Goal: Task Accomplishment & Management: Manage account settings

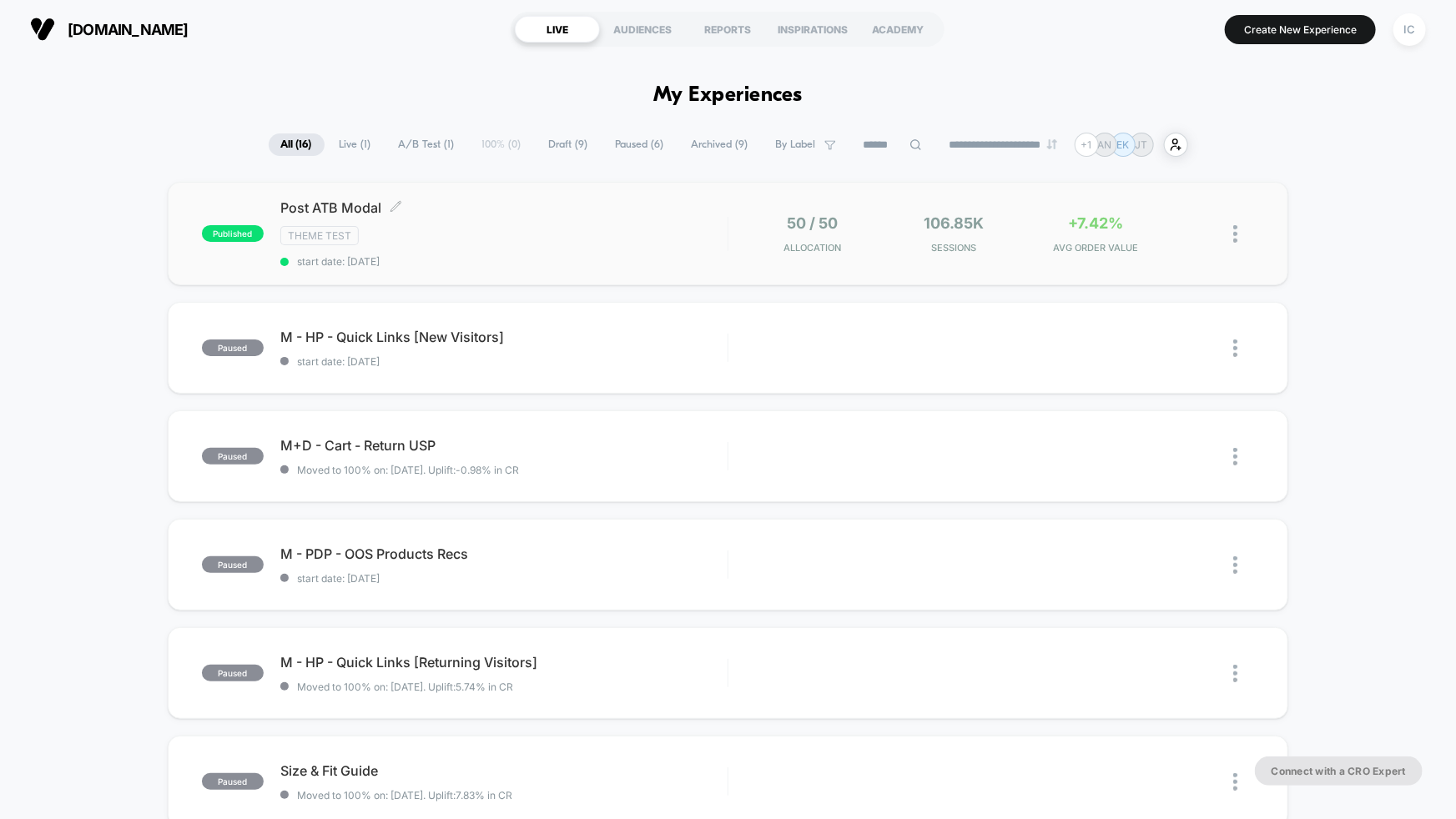
click at [583, 237] on div "Theme Test" at bounding box center [504, 236] width 448 height 19
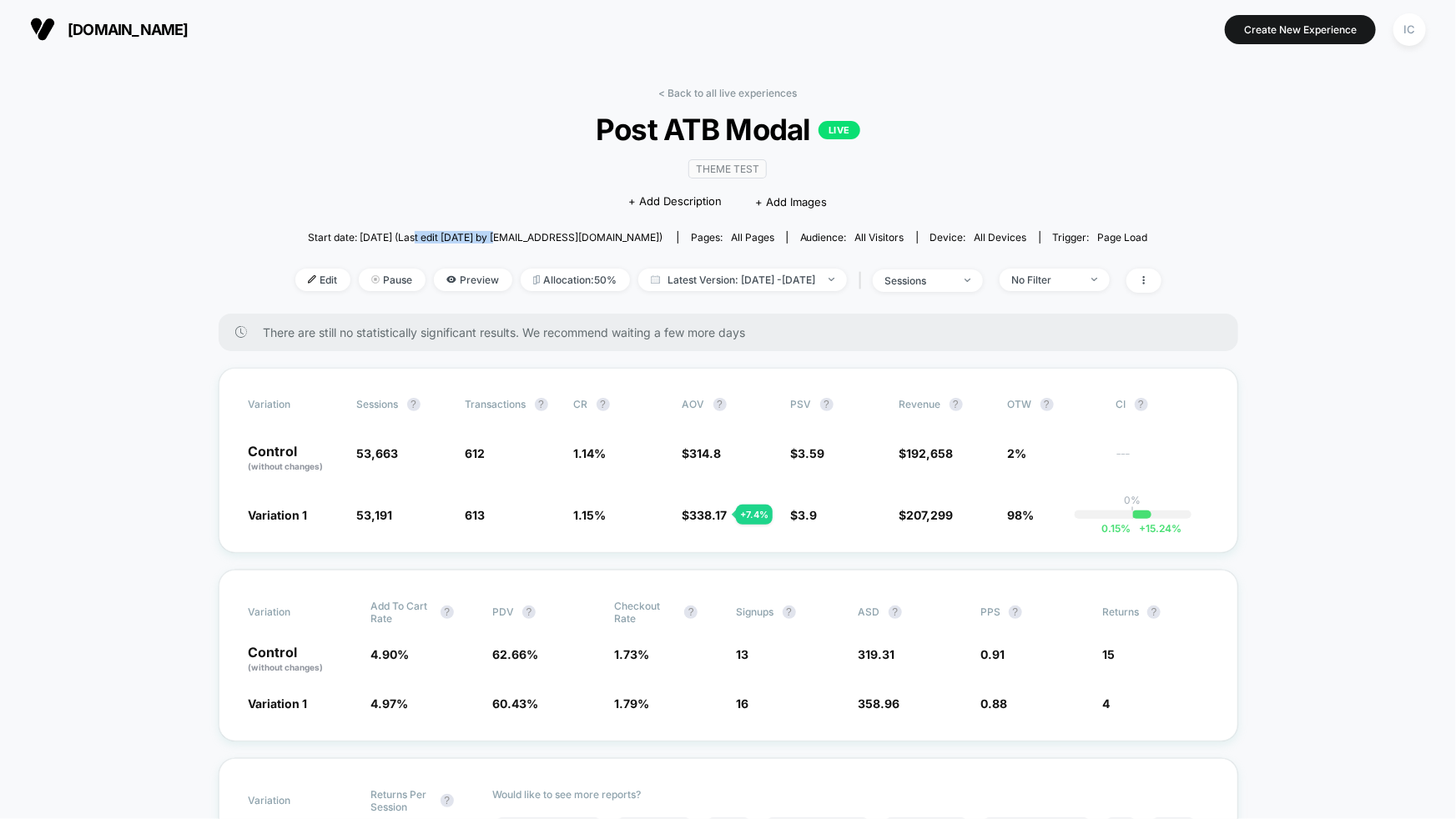
drag, startPoint x: 449, startPoint y: 236, endPoint x: 526, endPoint y: 239, distance: 77.1
click at [526, 239] on span "Start date: [DATE] (Last edit [DATE] by [EMAIL_ADDRESS][DOMAIN_NAME])" at bounding box center [485, 237] width 354 height 13
click at [1110, 281] on div "No Filter" at bounding box center [1050, 280] width 119 height 23
click at [1092, 280] on div at bounding box center [1085, 280] width 13 height 1
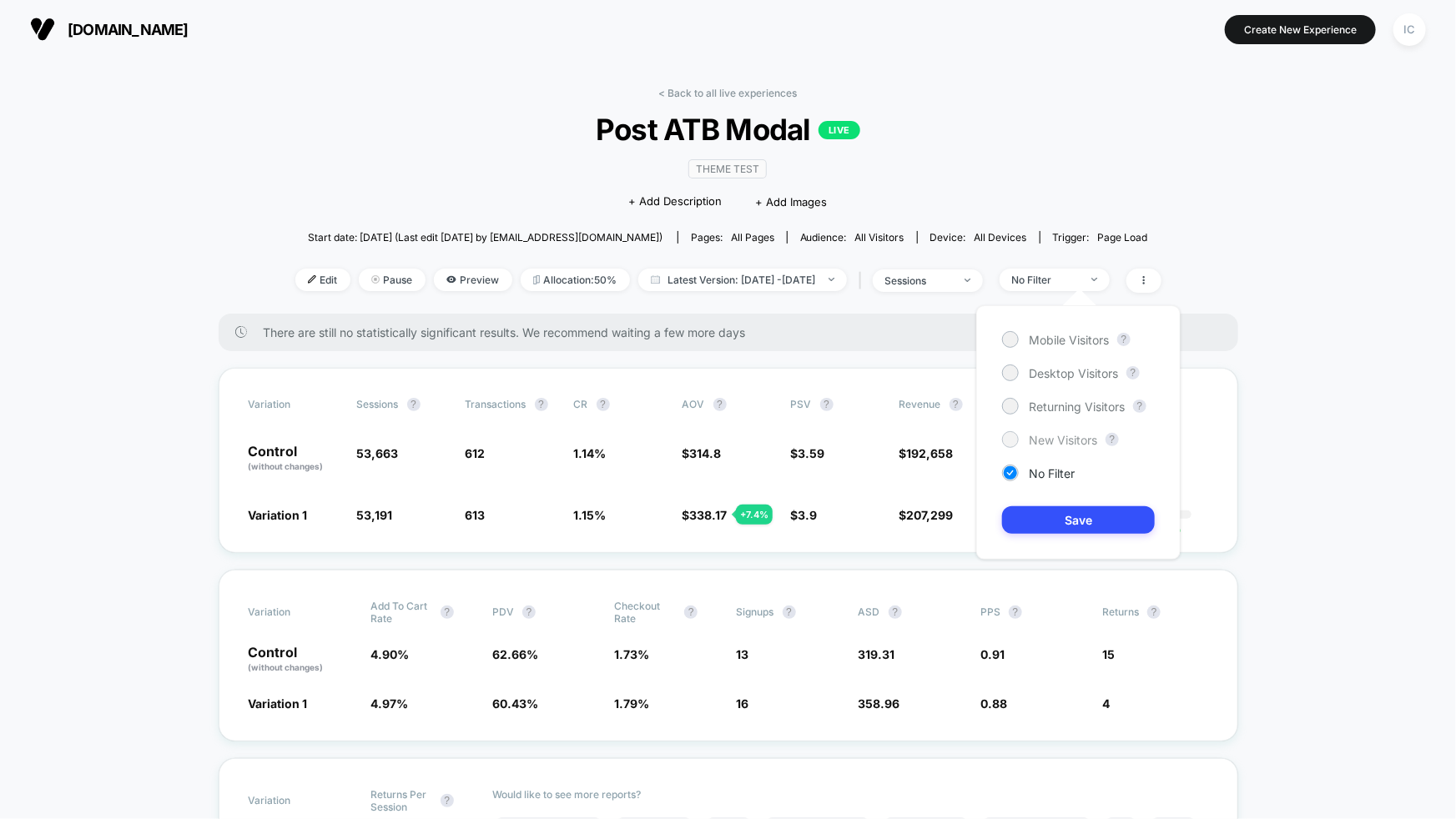
click at [1065, 438] on span "New Visitors" at bounding box center [1064, 440] width 69 height 14
click at [1080, 527] on button "Save" at bounding box center [1078, 520] width 153 height 27
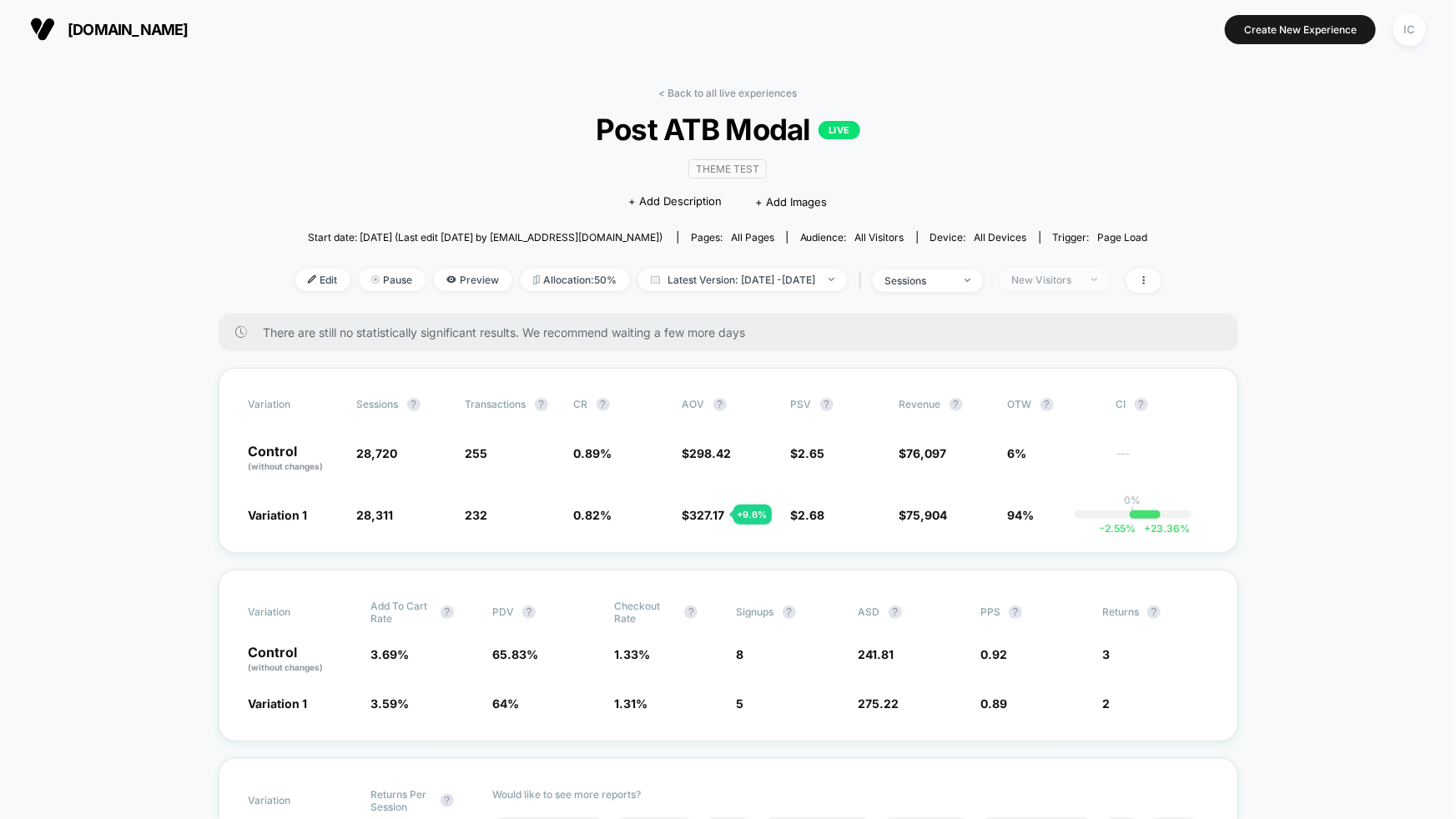
click at [1110, 287] on span "New Visitors" at bounding box center [1055, 280] width 111 height 23
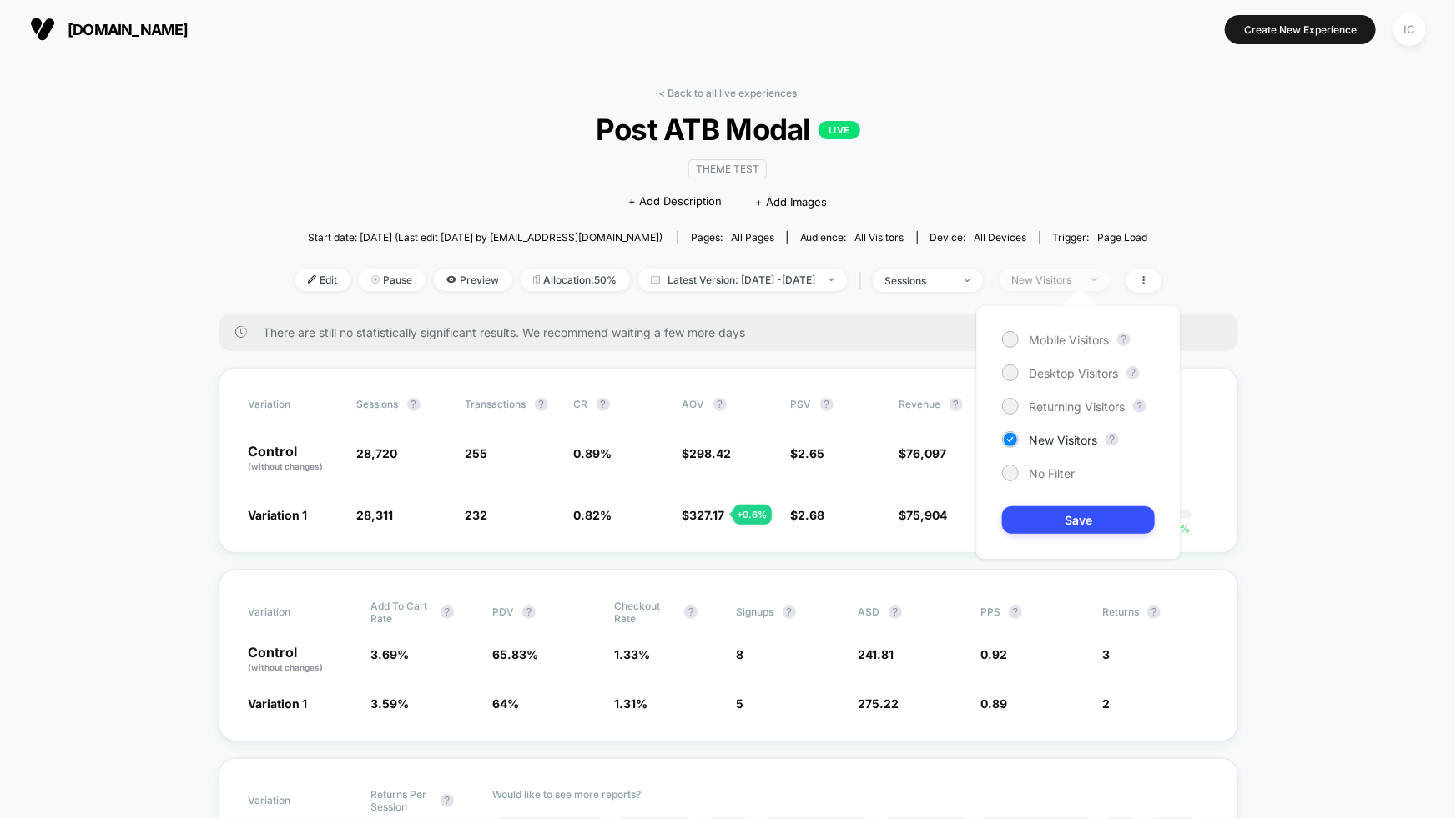
click at [1110, 287] on span "New Visitors" at bounding box center [1055, 280] width 111 height 23
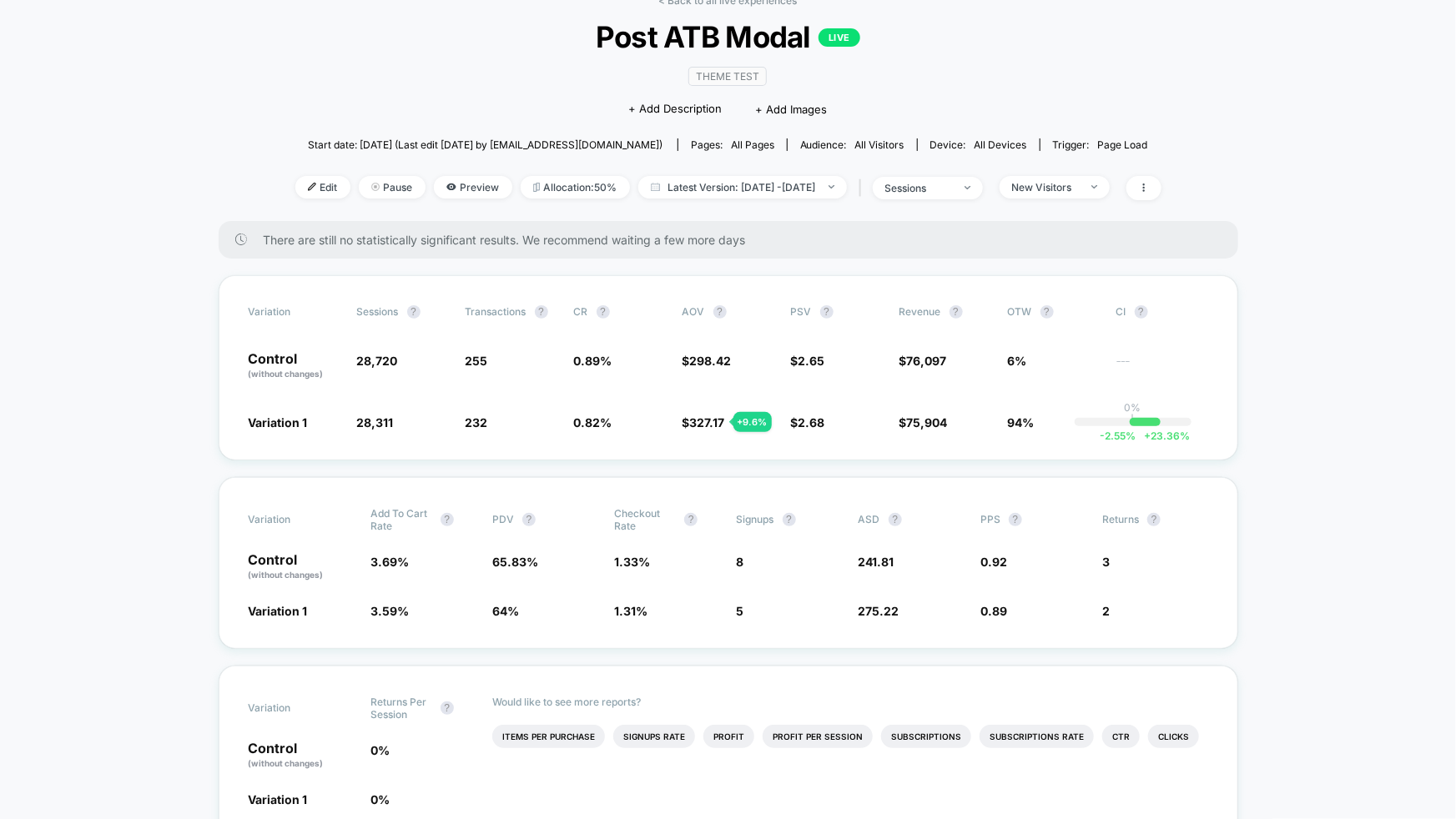
scroll to position [67, 0]
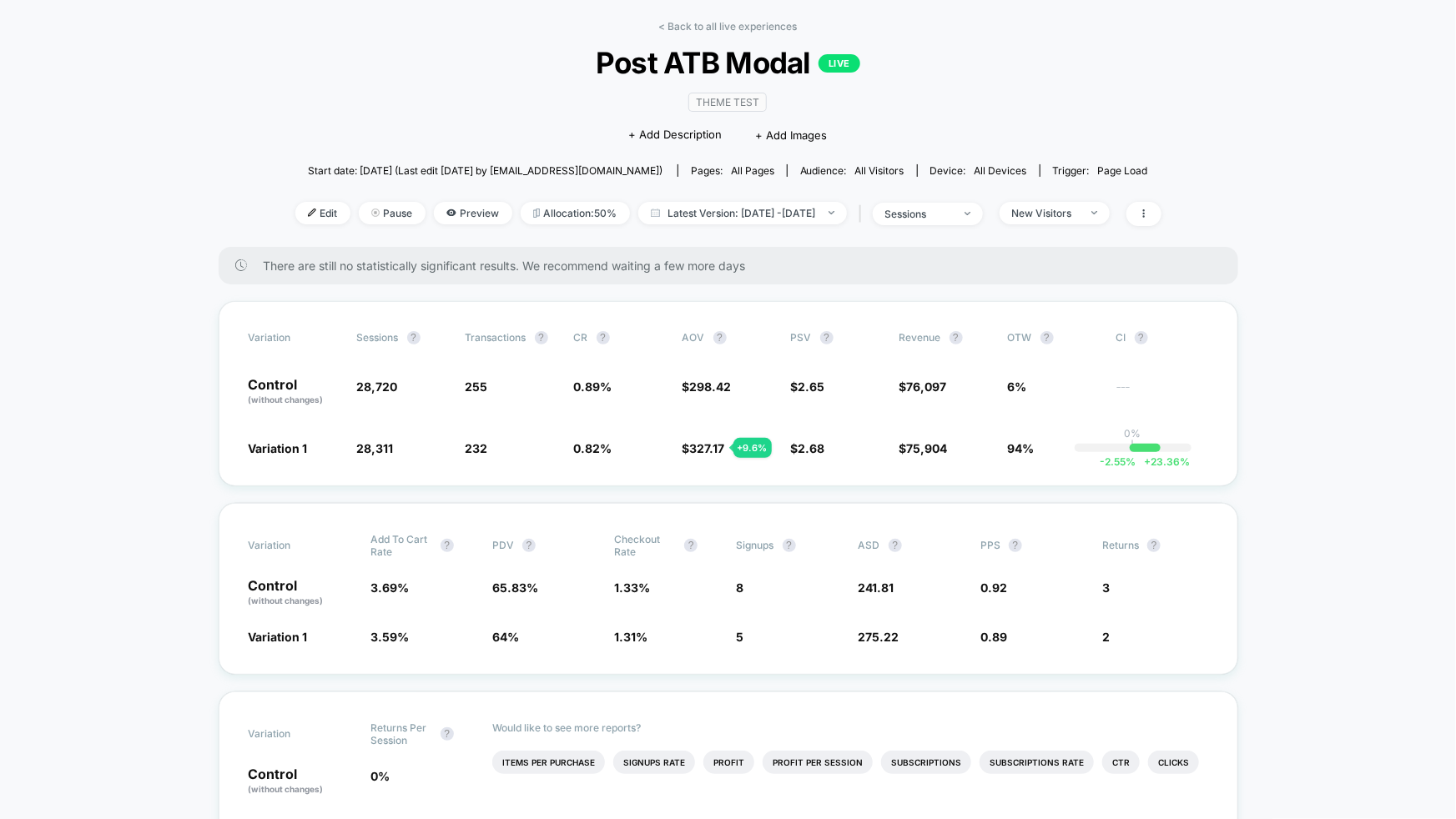
drag, startPoint x: 904, startPoint y: 380, endPoint x: 927, endPoint y: 383, distance: 23.2
click at [904, 380] on span "$ 76,097" at bounding box center [923, 387] width 47 height 14
click at [1096, 228] on div "< Back to all live experiences Post ATB Modal LIVE Theme Test Click to edit exp…" at bounding box center [728, 133] width 866 height 227
click at [1108, 210] on span "New Visitors" at bounding box center [1055, 213] width 111 height 23
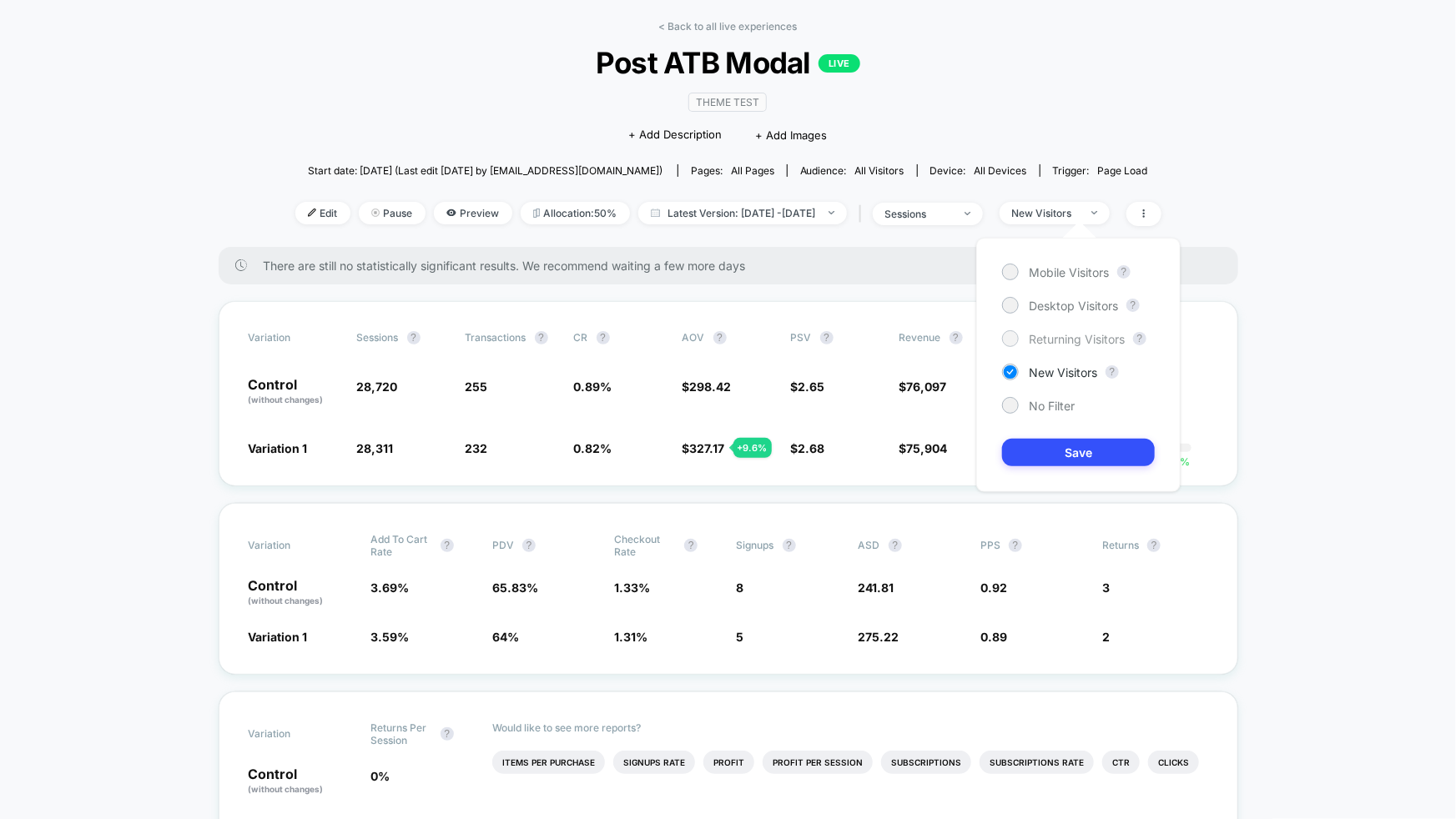
click at [1065, 334] on span "Returning Visitors" at bounding box center [1077, 340] width 96 height 14
click at [1104, 440] on button "Save" at bounding box center [1078, 452] width 153 height 27
